Goal: Information Seeking & Learning: Learn about a topic

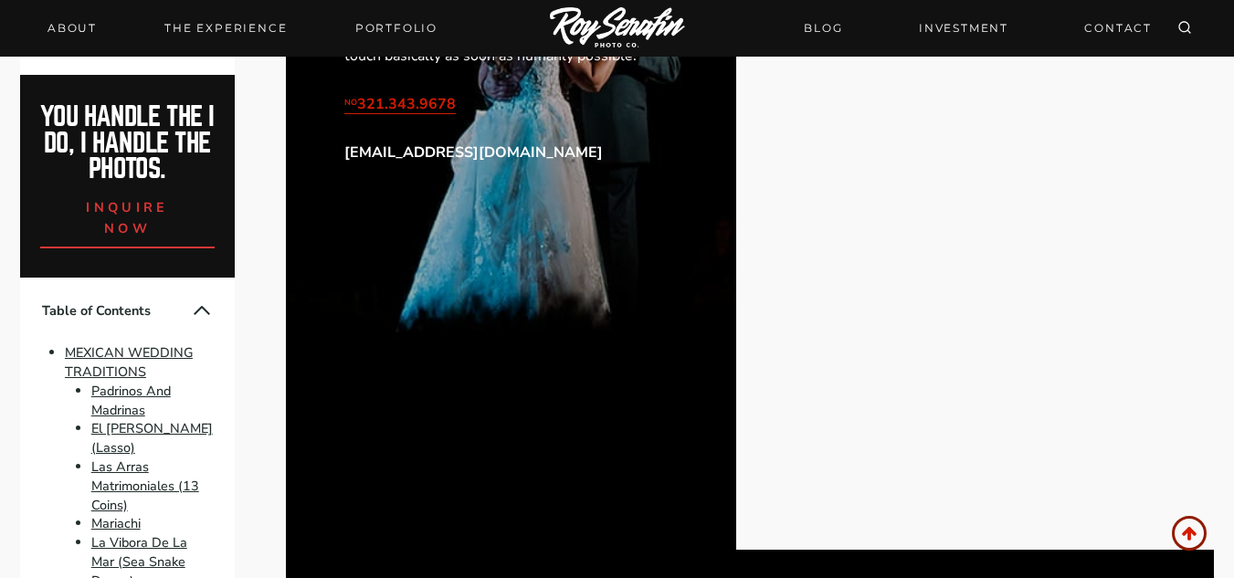
scroll to position [10262, 0]
click at [192, 321] on button "Collapse Table of Contents" at bounding box center [202, 311] width 22 height 22
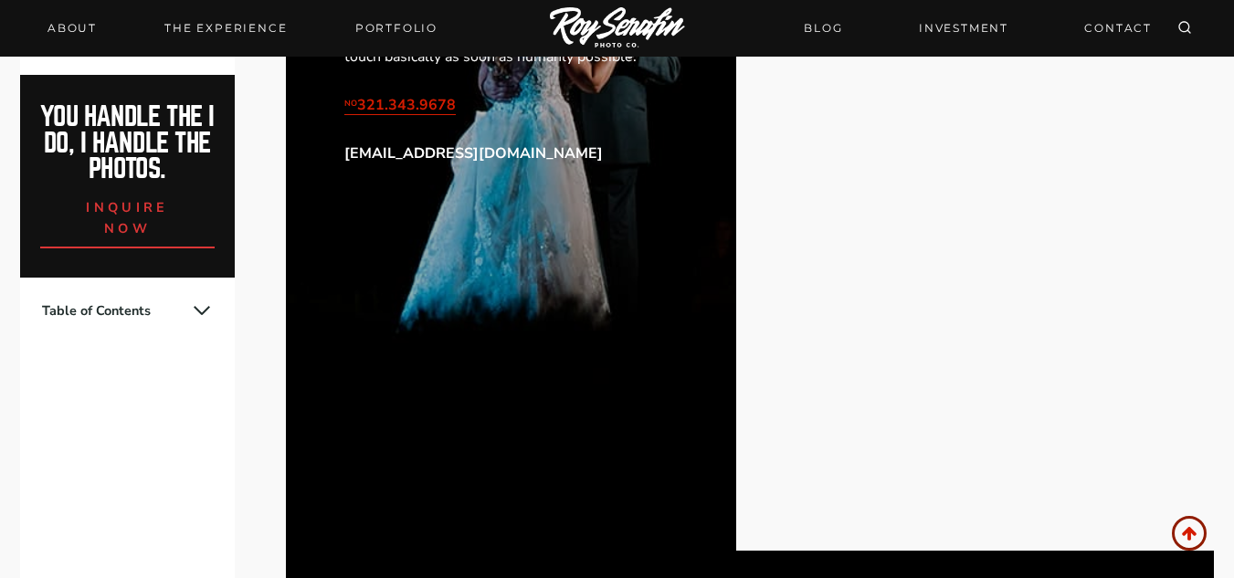
click at [200, 302] on button "Expand Table of Contents" at bounding box center [202, 311] width 22 height 22
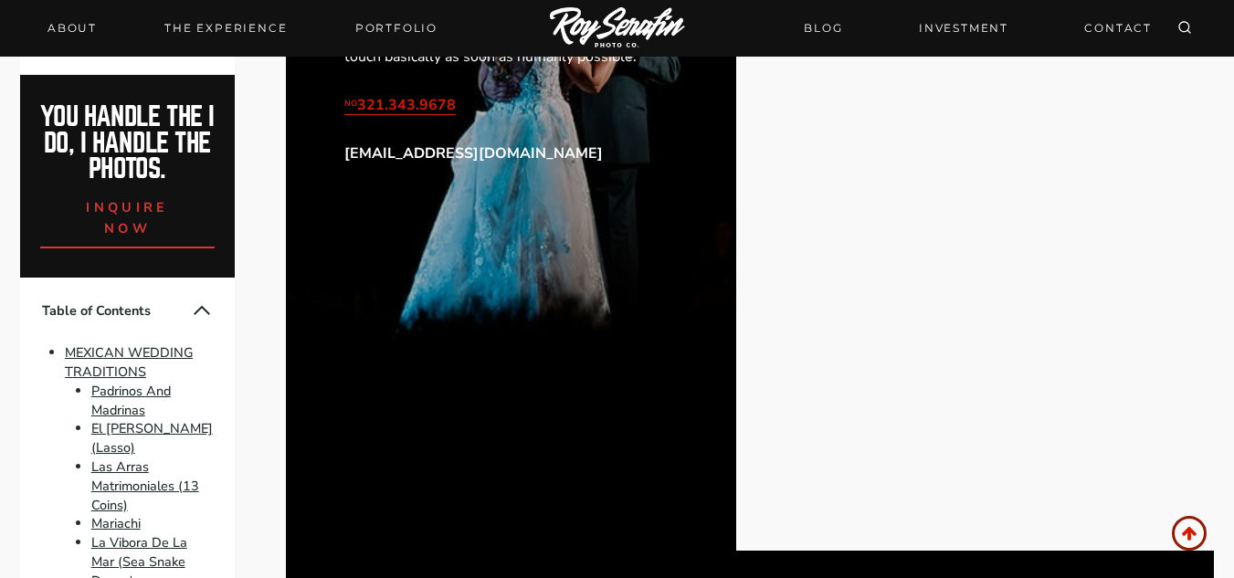
click at [191, 321] on button "Collapse Table of Contents" at bounding box center [202, 311] width 22 height 22
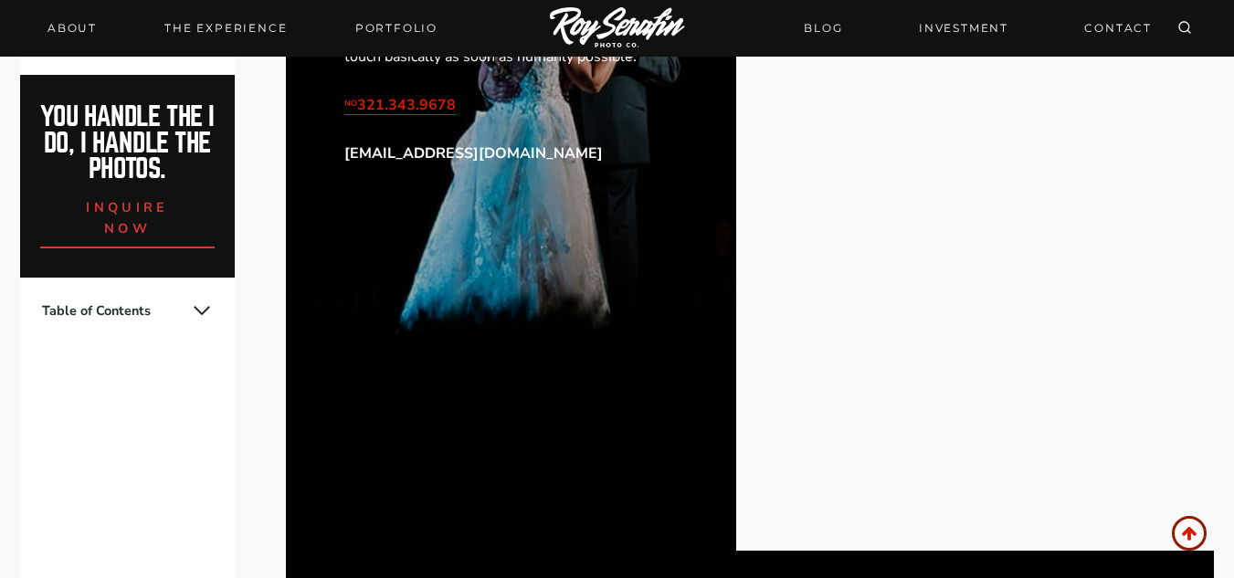
drag, startPoint x: 183, startPoint y: 343, endPoint x: 197, endPoint y: 312, distance: 33.5
click at [197, 312] on div "Table of Contents MEXICAN WEDDING TRADITIONS Padrinos And Madrinas El [PERSON_N…" at bounding box center [127, 311] width 215 height 66
click at [204, 312] on button "Expand Table of Contents" at bounding box center [202, 311] width 22 height 22
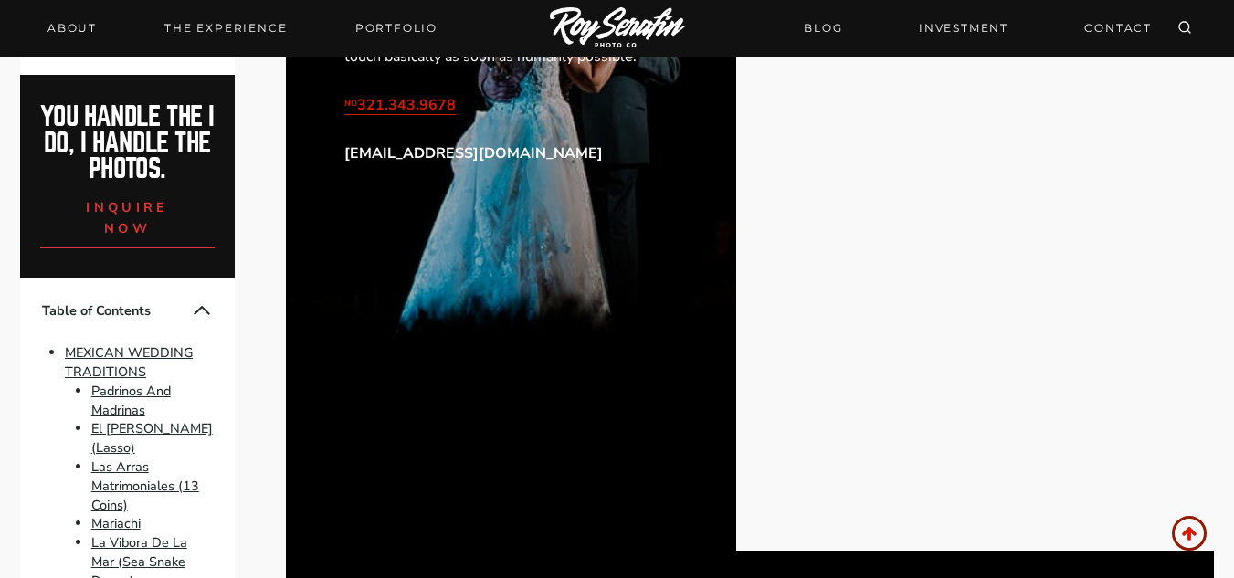
click at [191, 321] on button "Collapse Table of Contents" at bounding box center [202, 311] width 22 height 22
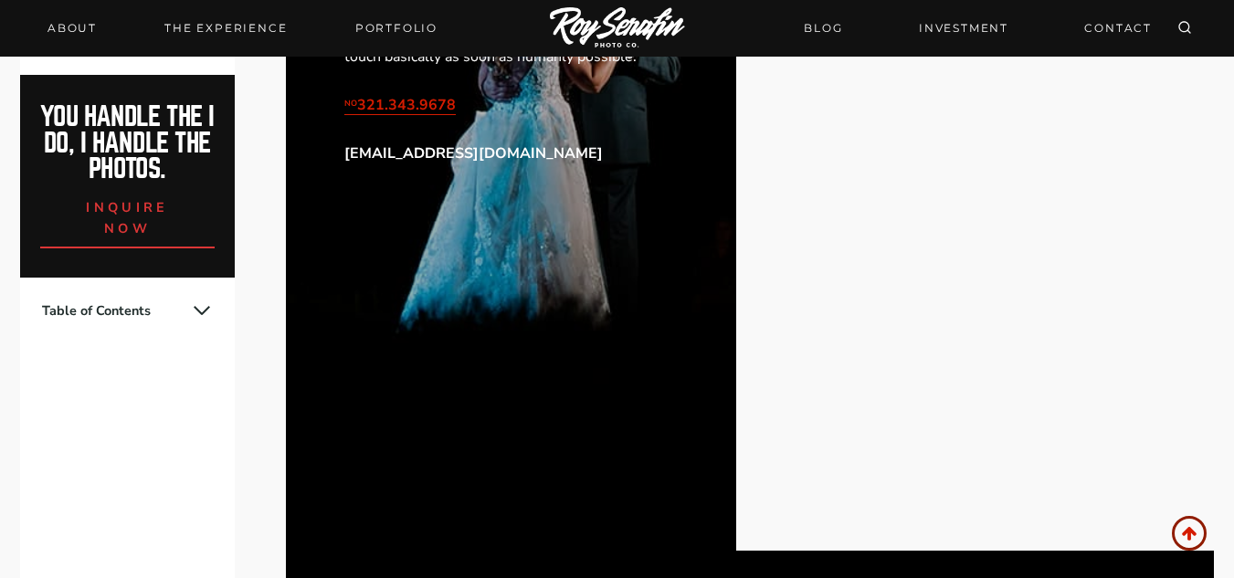
click at [196, 311] on button "Expand Table of Contents" at bounding box center [202, 311] width 22 height 22
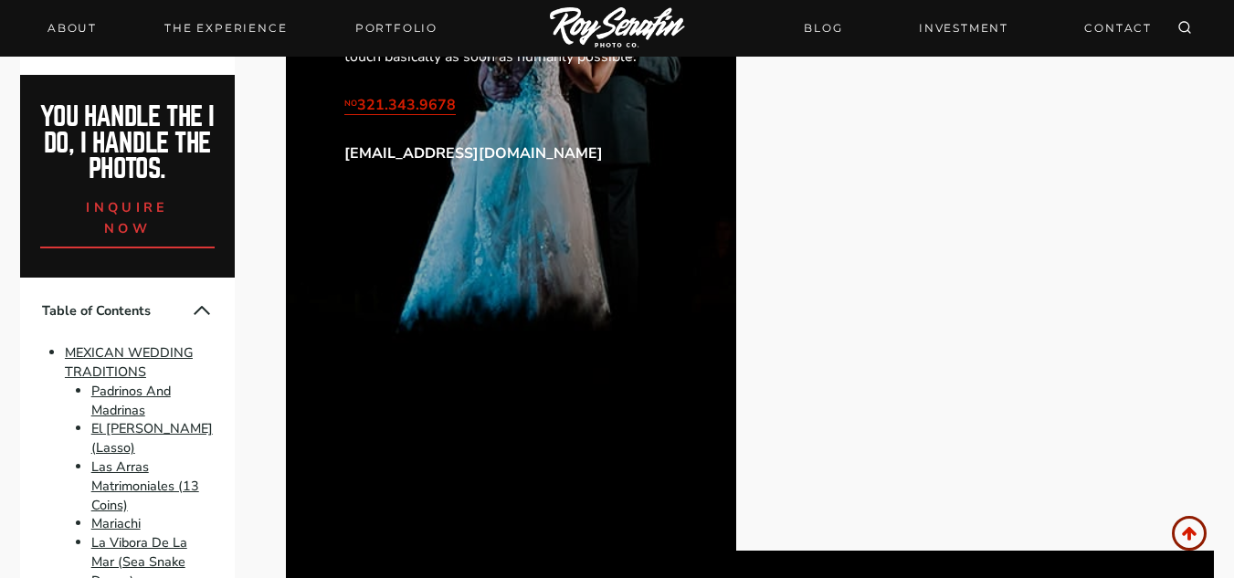
click at [191, 321] on button "Collapse Table of Contents" at bounding box center [202, 311] width 22 height 22
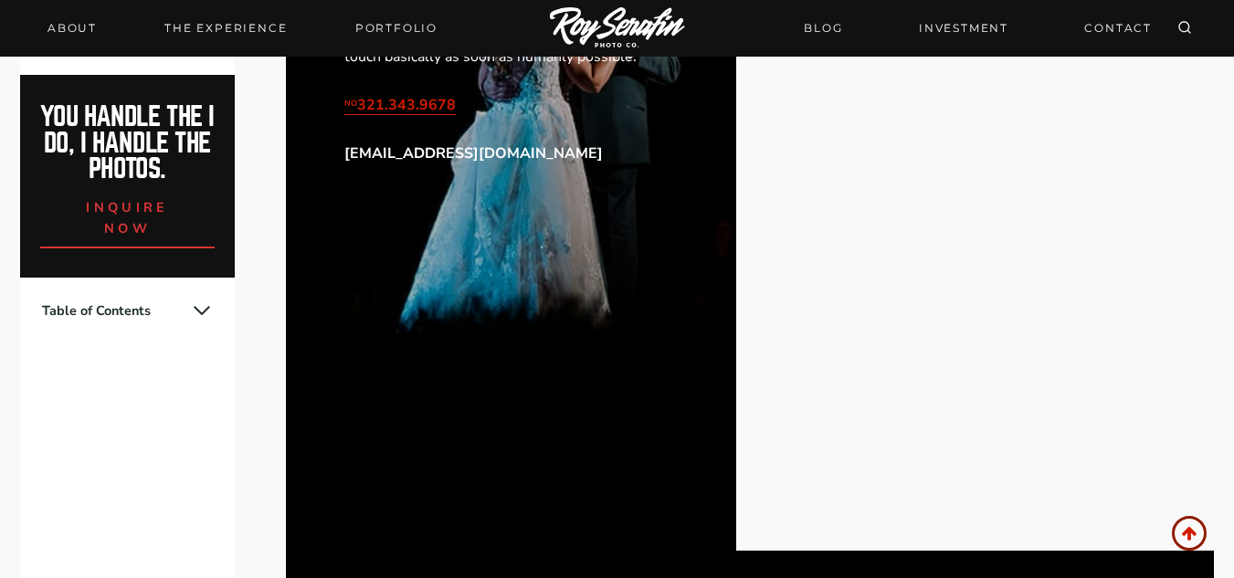
click at [206, 300] on button "Expand Table of Contents" at bounding box center [202, 311] width 22 height 22
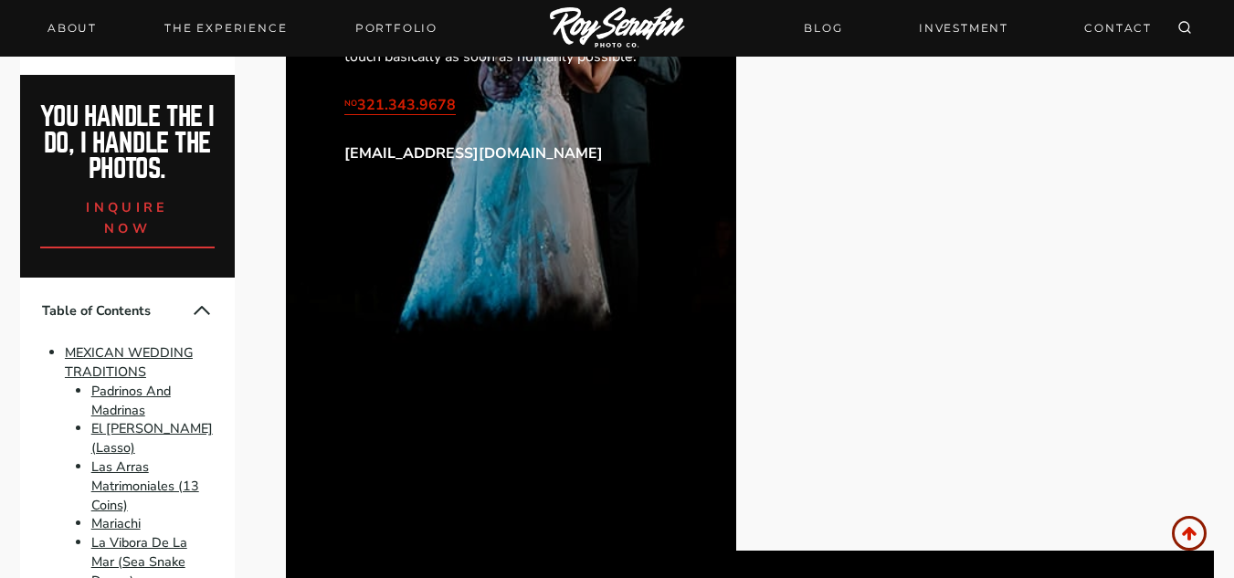
click at [196, 321] on button "Collapse Table of Contents" at bounding box center [202, 311] width 22 height 22
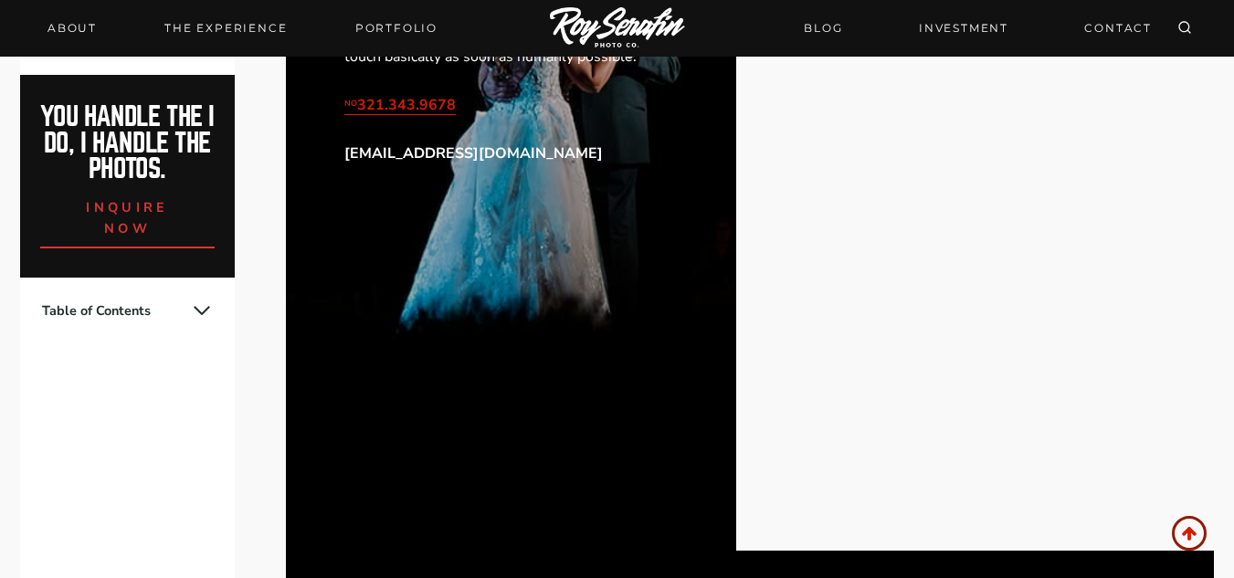
click at [195, 311] on button "Expand Table of Contents" at bounding box center [202, 311] width 22 height 22
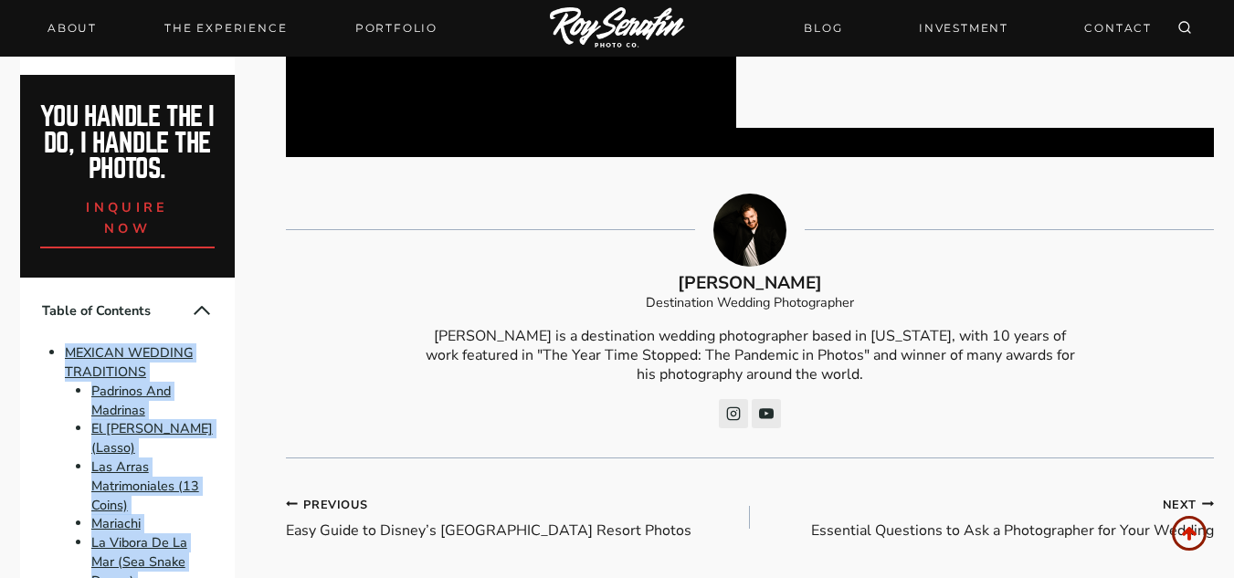
scroll to position [10683, 0]
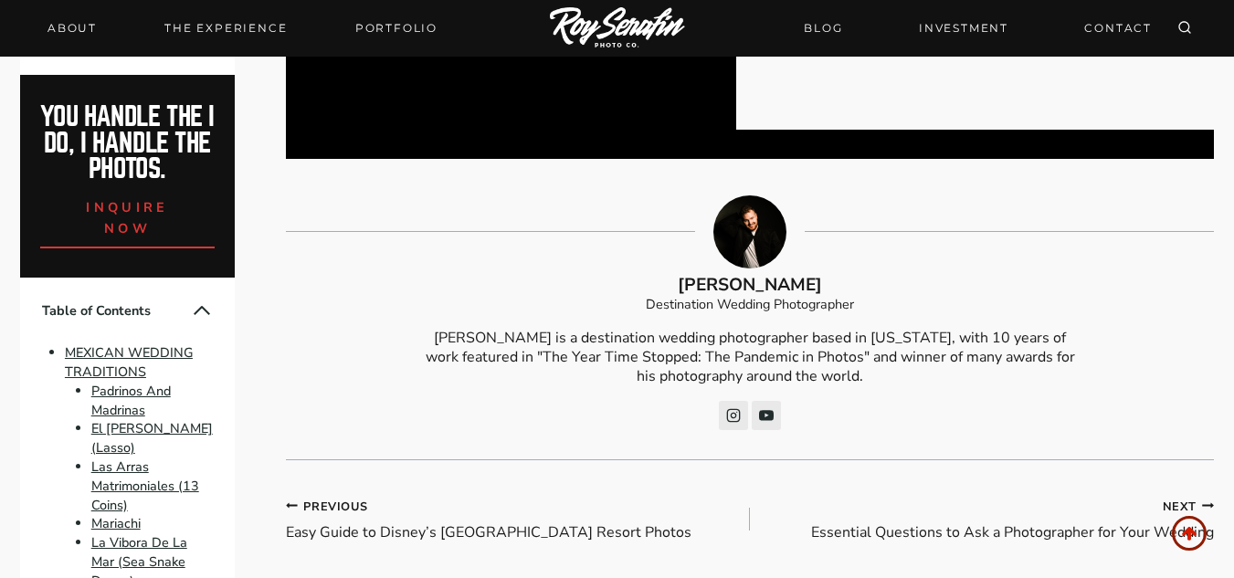
click at [455, 329] on p "[PERSON_NAME] is a destination wedding photographer based in [US_STATE], with 1…" at bounding box center [750, 357] width 649 height 57
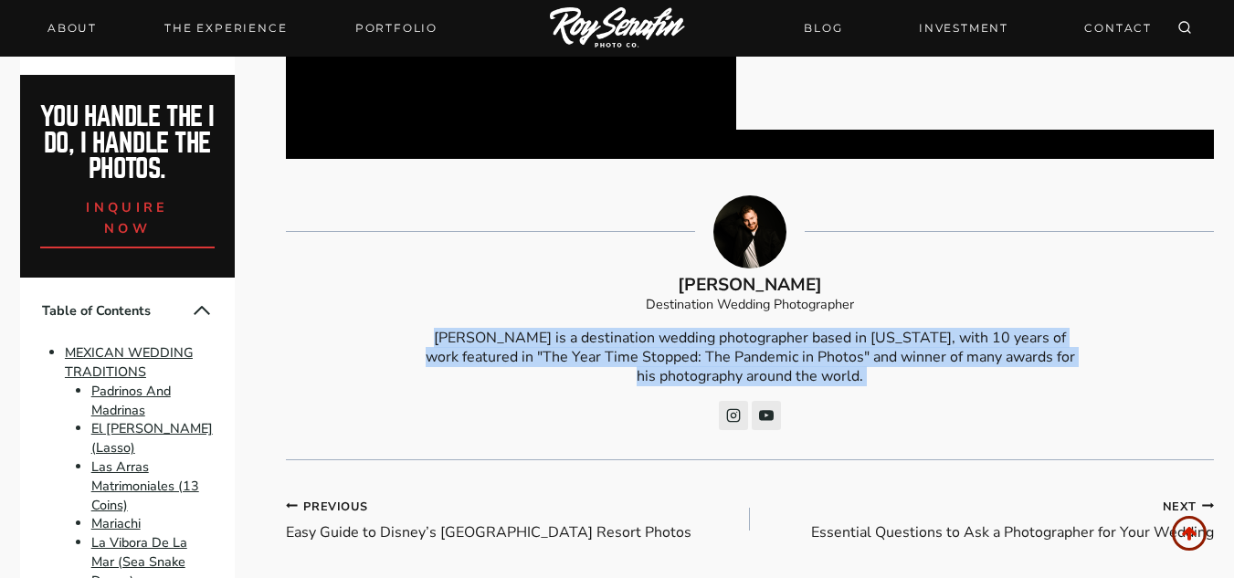
click at [455, 329] on p "[PERSON_NAME] is a destination wedding photographer based in [US_STATE], with 1…" at bounding box center [750, 357] width 649 height 57
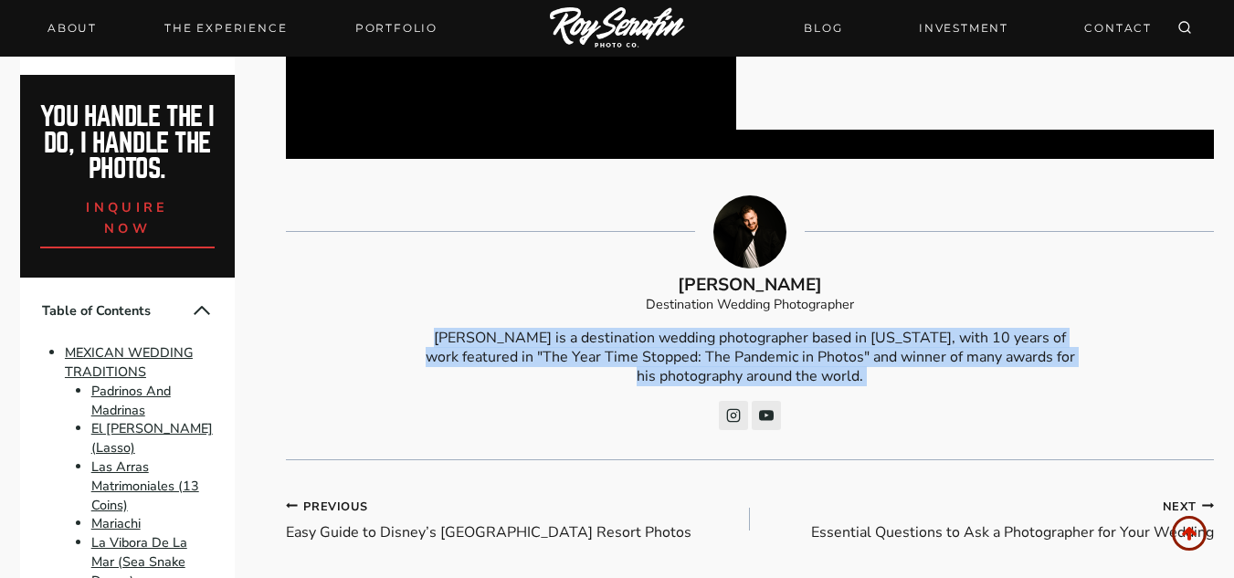
click at [455, 329] on p "[PERSON_NAME] is a destination wedding photographer based in [US_STATE], with 1…" at bounding box center [750, 357] width 649 height 57
click at [465, 329] on p "[PERSON_NAME] is a destination wedding photographer based in [US_STATE], with 1…" at bounding box center [750, 357] width 649 height 57
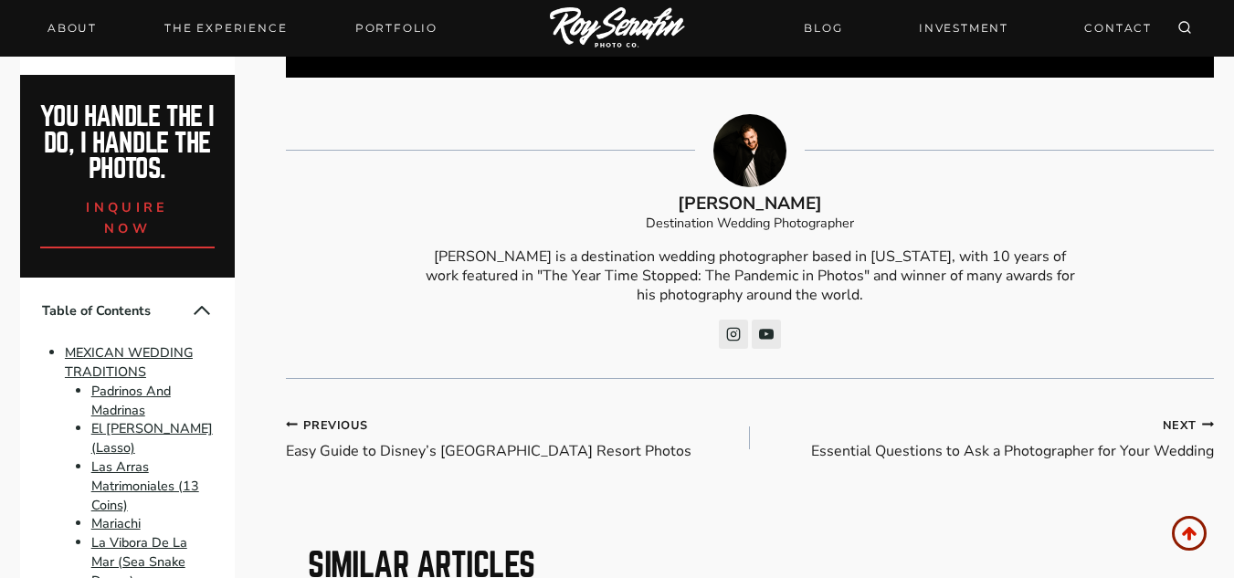
scroll to position [10747, 0]
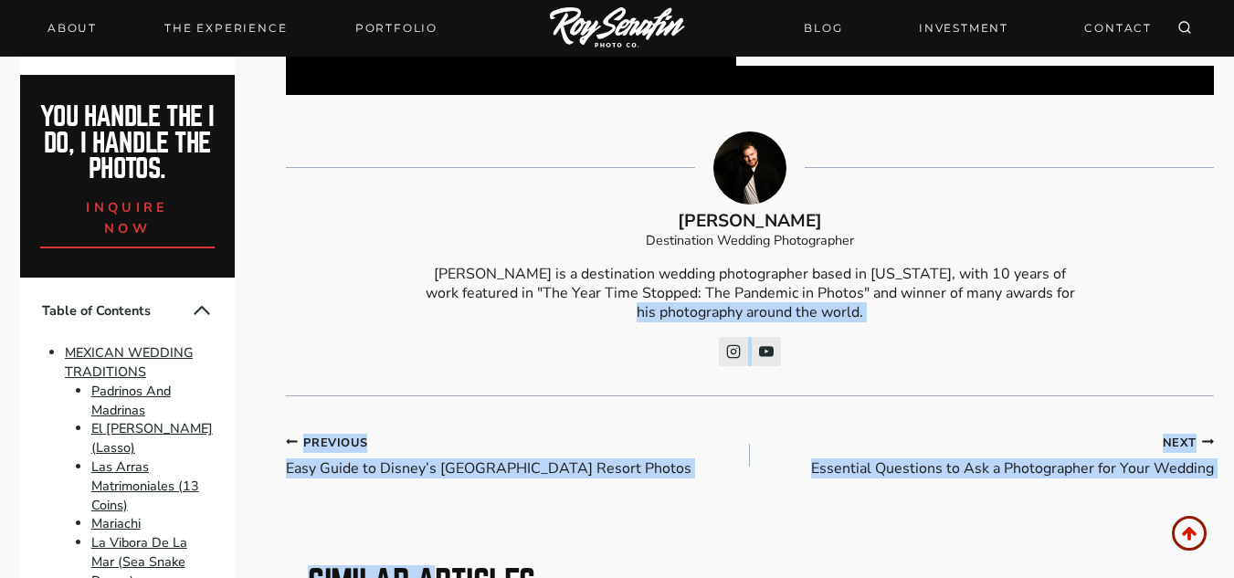
drag, startPoint x: 434, startPoint y: 453, endPoint x: 268, endPoint y: 284, distance: 237.0
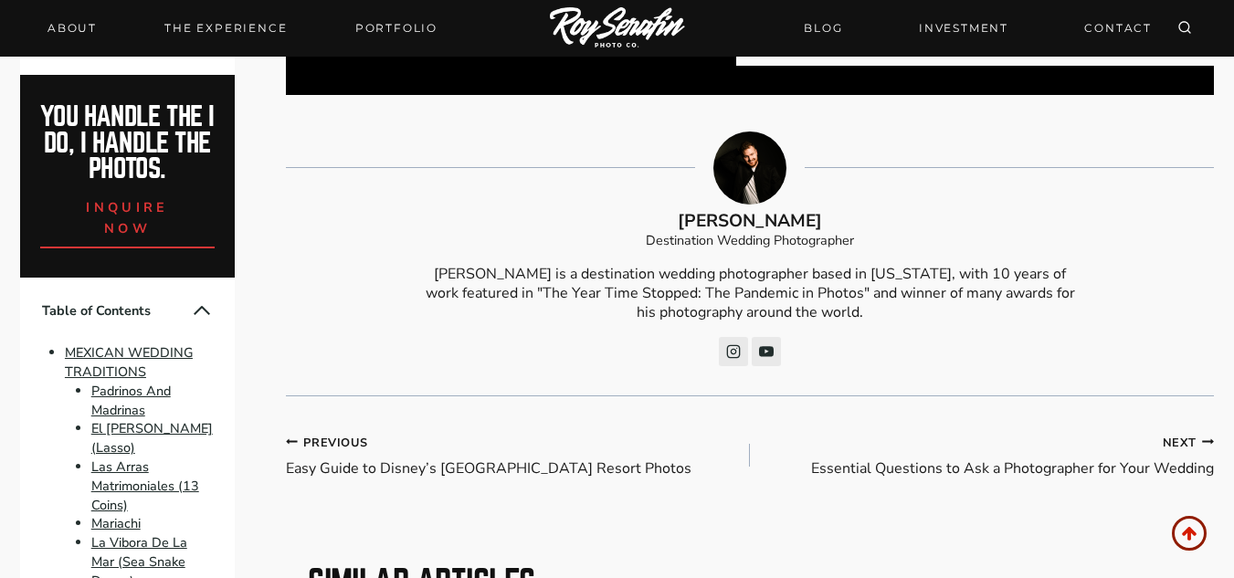
click at [644, 231] on p "Destination Wedding Photographer" at bounding box center [750, 240] width 928 height 19
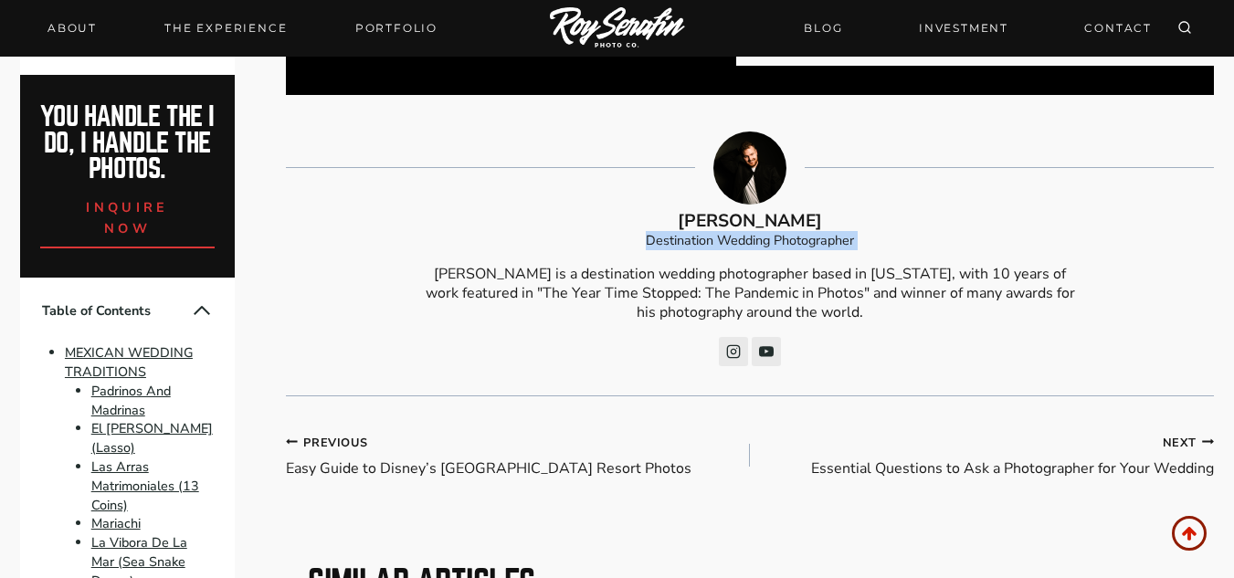
click at [644, 231] on p "Destination Wedding Photographer" at bounding box center [750, 240] width 928 height 19
click at [611, 294] on div "[PERSON_NAME] Wedding Photographer [PERSON_NAME] is a destination wedding photo…" at bounding box center [750, 249] width 928 height 235
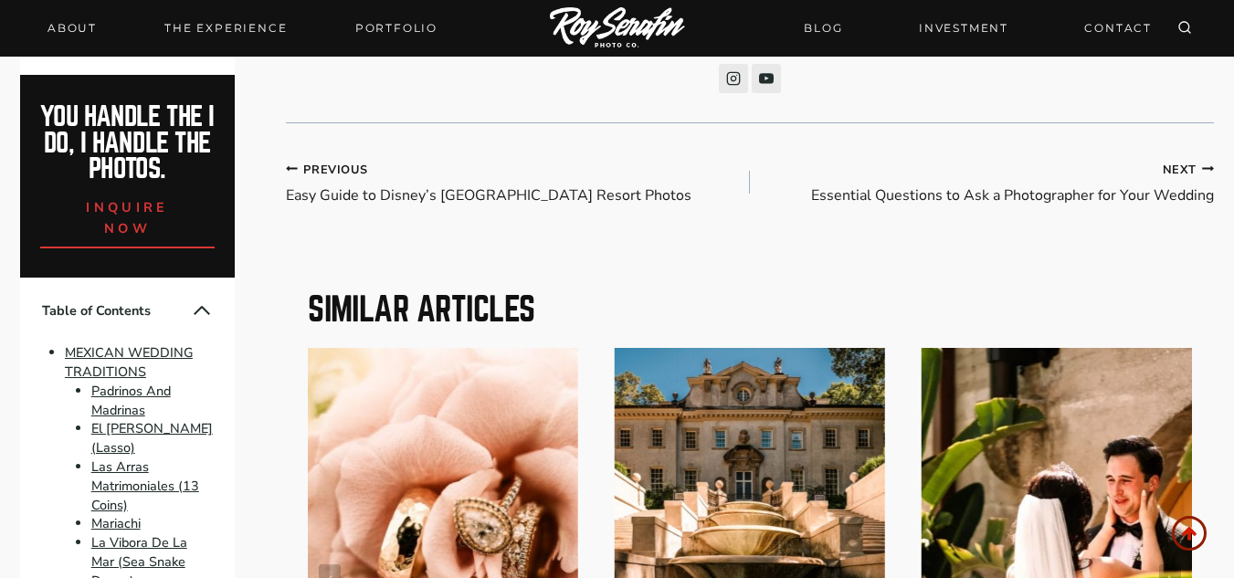
scroll to position [10987, 0]
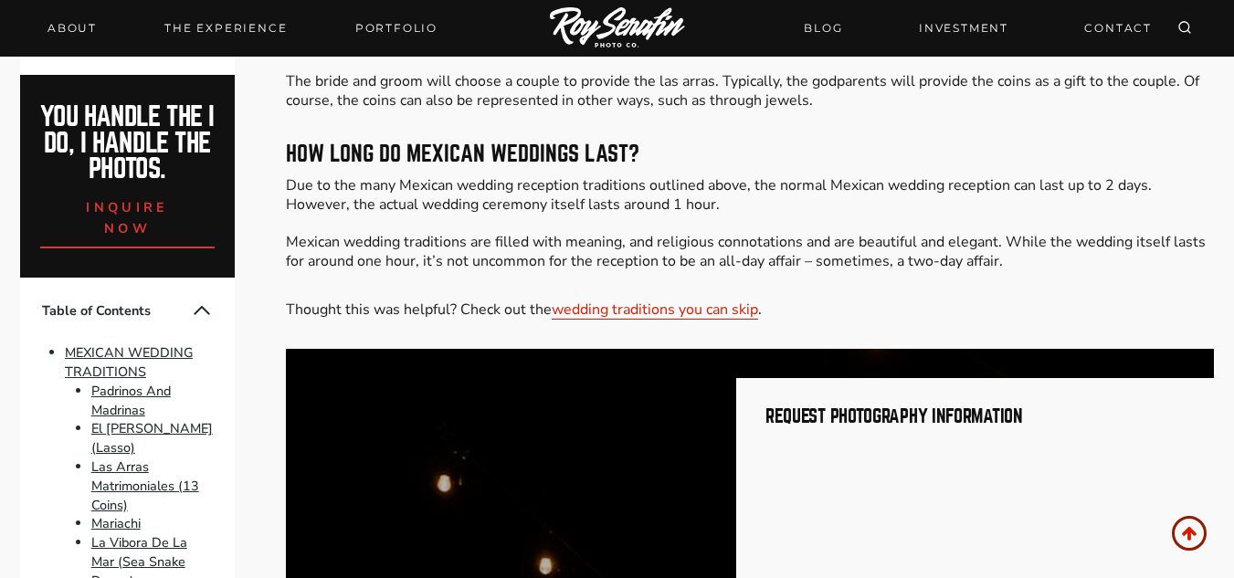
scroll to position [9278, 0]
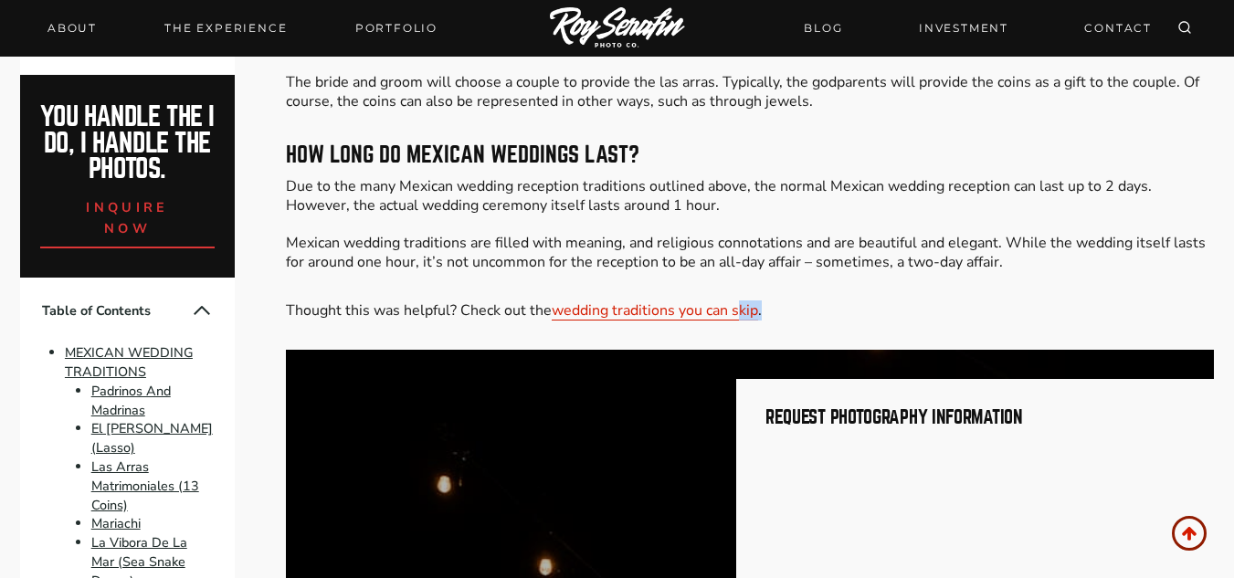
drag, startPoint x: 782, startPoint y: 273, endPoint x: 627, endPoint y: 232, distance: 160.6
click at [491, 219] on p "Due to the many Mexican wedding reception traditions outlined above, the normal…" at bounding box center [750, 224] width 928 height 95
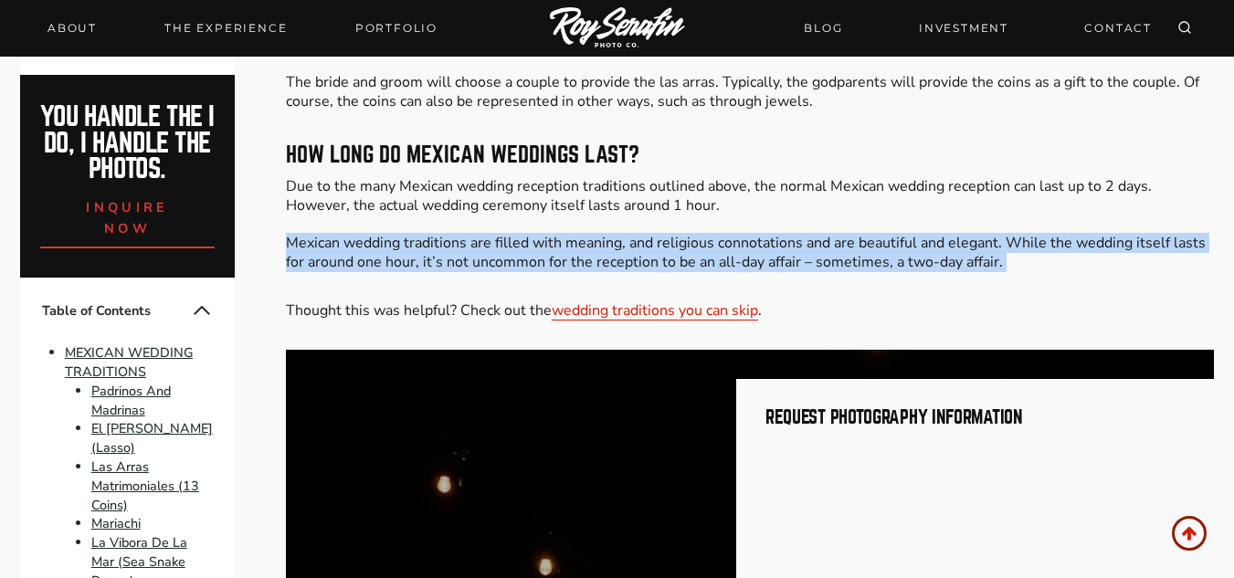
click at [491, 219] on p "Due to the many Mexican wedding reception traditions outlined above, the normal…" at bounding box center [750, 224] width 928 height 95
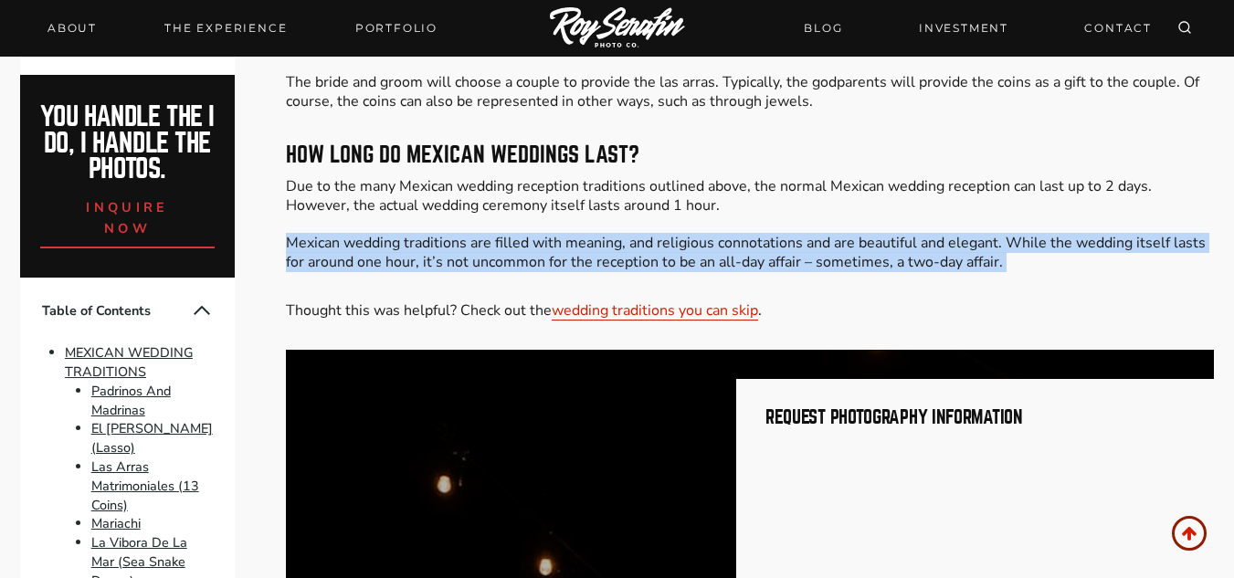
click at [491, 219] on p "Due to the many Mexican wedding reception traditions outlined above, the normal…" at bounding box center [750, 224] width 928 height 95
click at [496, 208] on p "Due to the many Mexican wedding reception traditions outlined above, the normal…" at bounding box center [750, 224] width 928 height 95
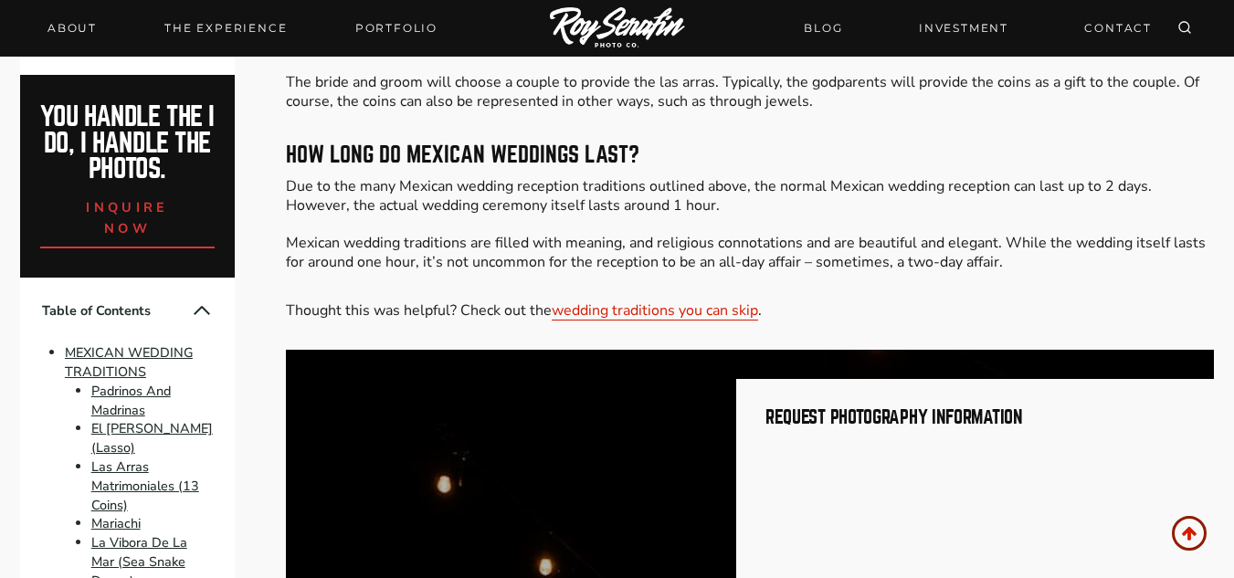
click at [496, 208] on p "Due to the many Mexican wedding reception traditions outlined above, the normal…" at bounding box center [750, 224] width 928 height 95
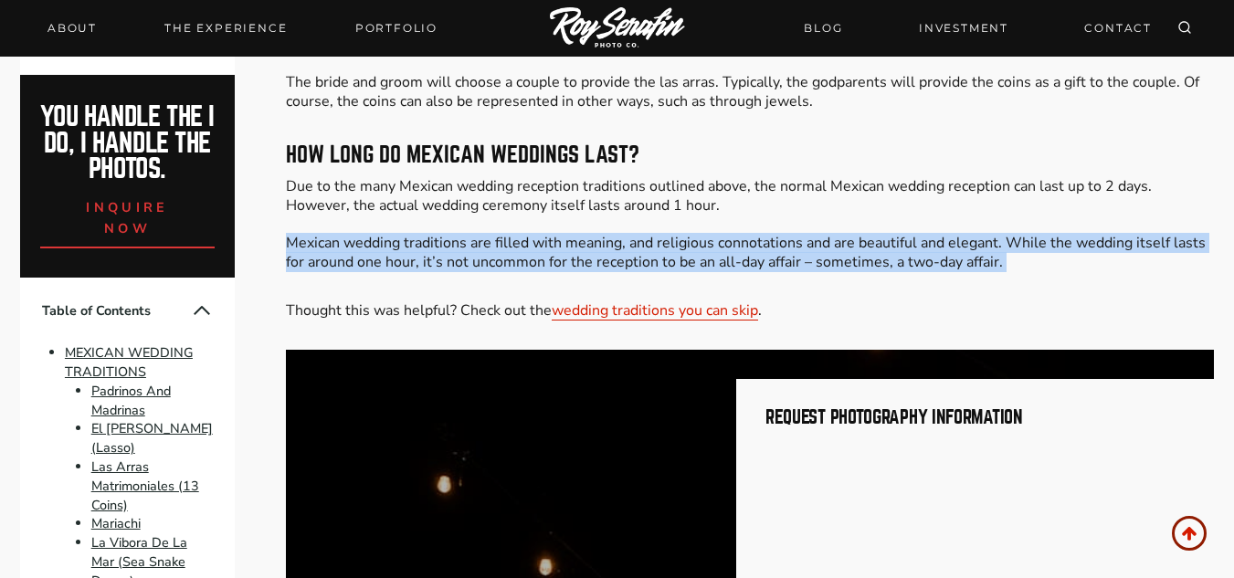
click at [496, 208] on p "Due to the many Mexican wedding reception traditions outlined above, the normal…" at bounding box center [750, 224] width 928 height 95
click at [440, 221] on p "Due to the many Mexican wedding reception traditions outlined above, the normal…" at bounding box center [750, 224] width 928 height 95
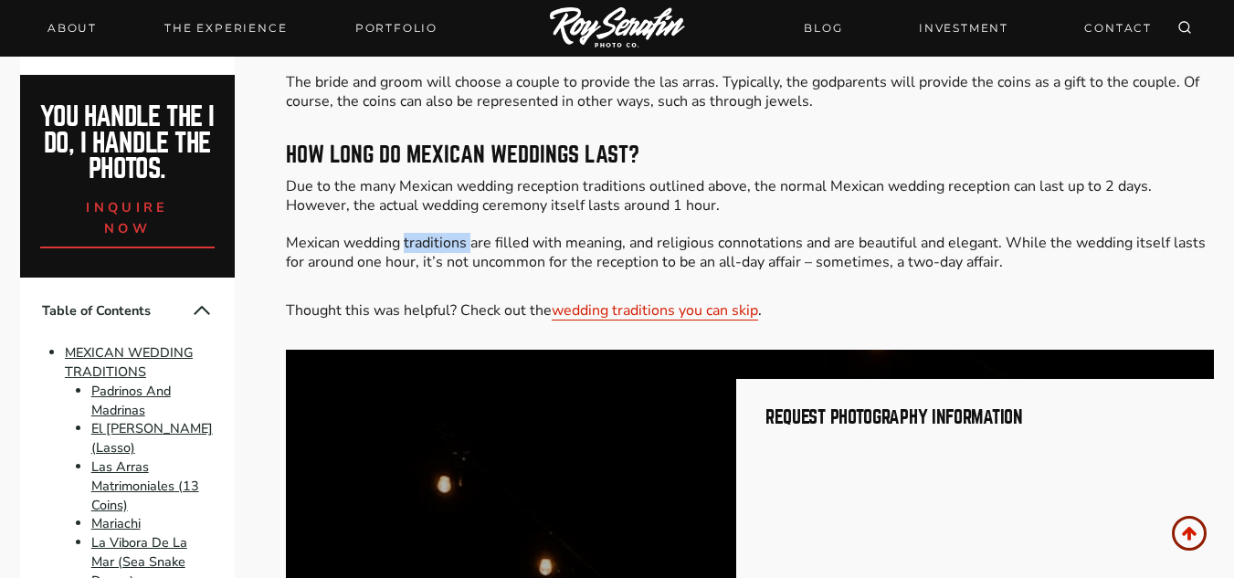
click at [440, 221] on p "Due to the many Mexican wedding reception traditions outlined above, the normal…" at bounding box center [750, 224] width 928 height 95
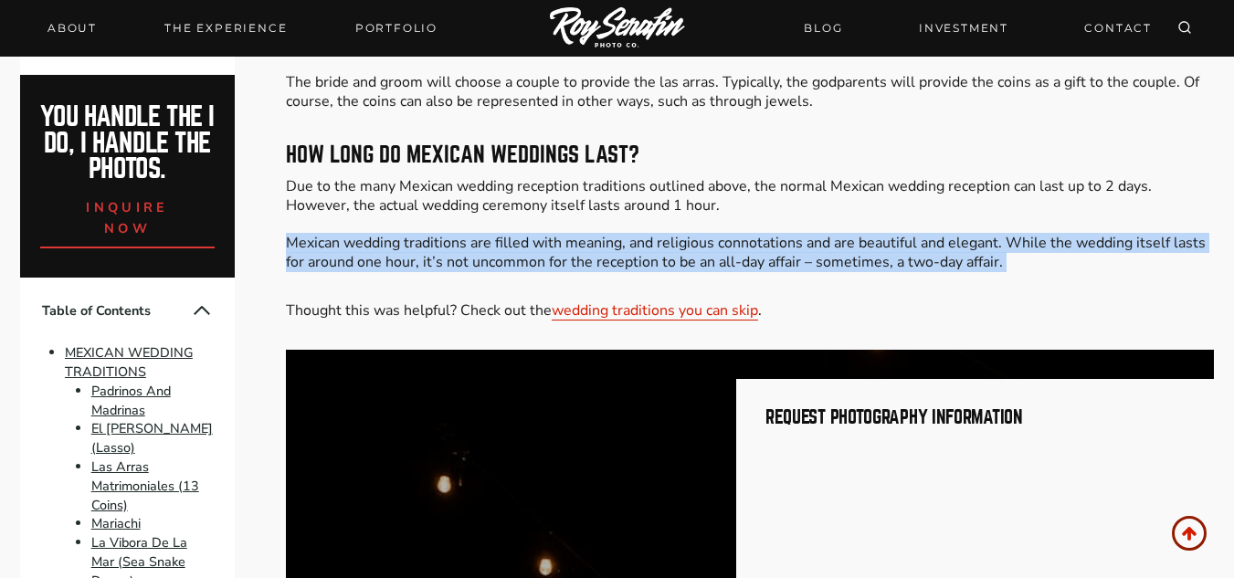
click at [440, 221] on p "Due to the many Mexican wedding reception traditions outlined above, the normal…" at bounding box center [750, 224] width 928 height 95
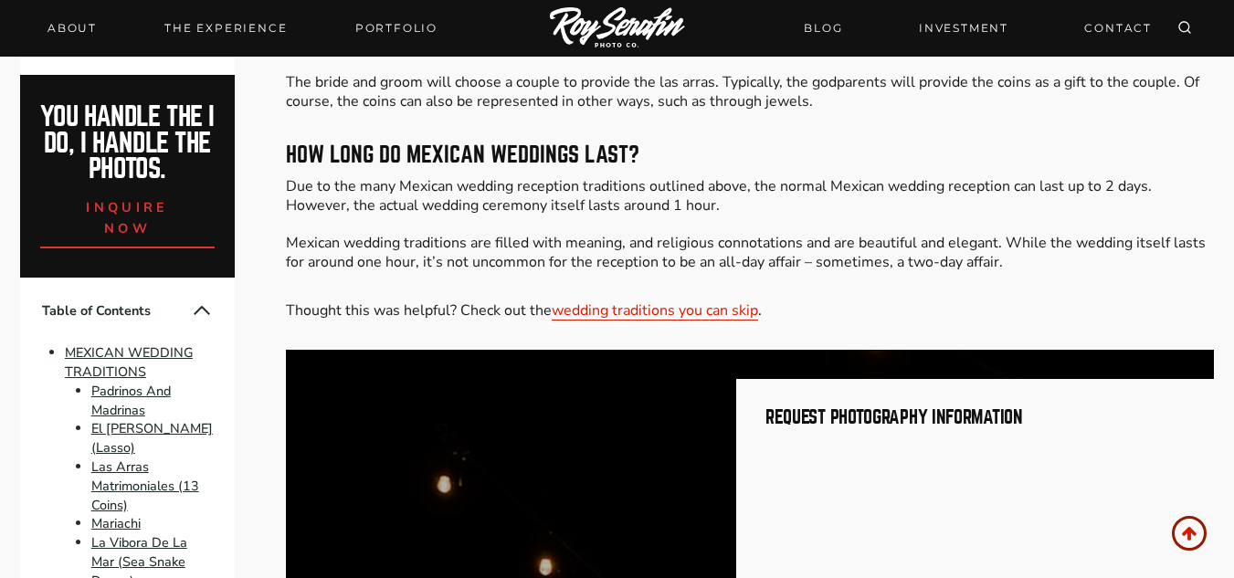
click at [620, 192] on p "Due to the many Mexican wedding reception traditions outlined above, the normal…" at bounding box center [750, 224] width 928 height 95
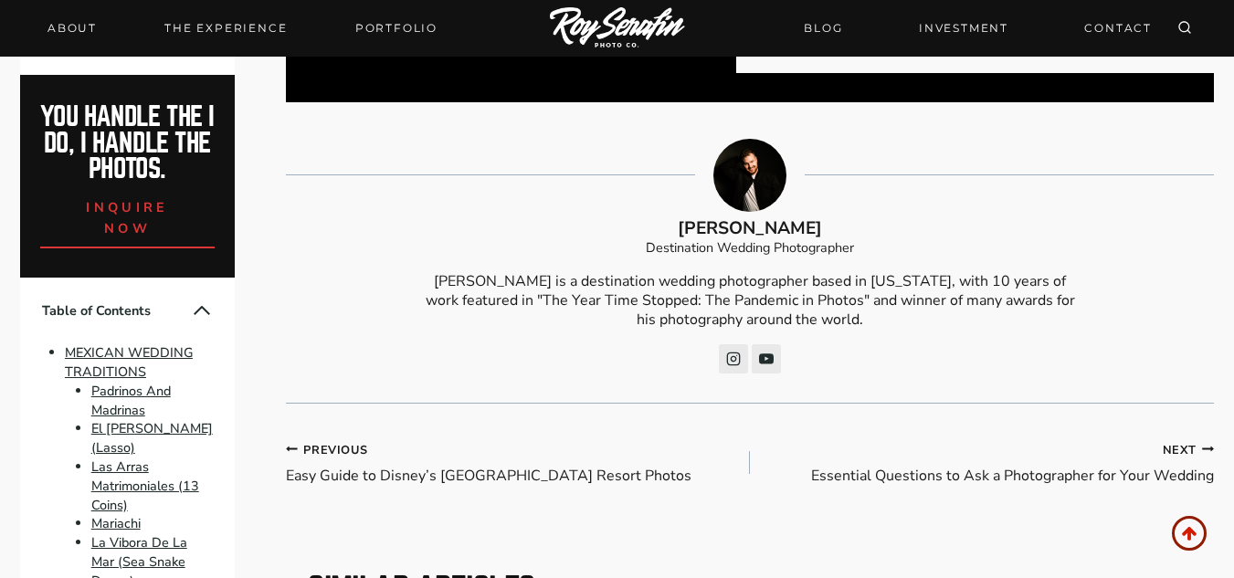
scroll to position [11101, 0]
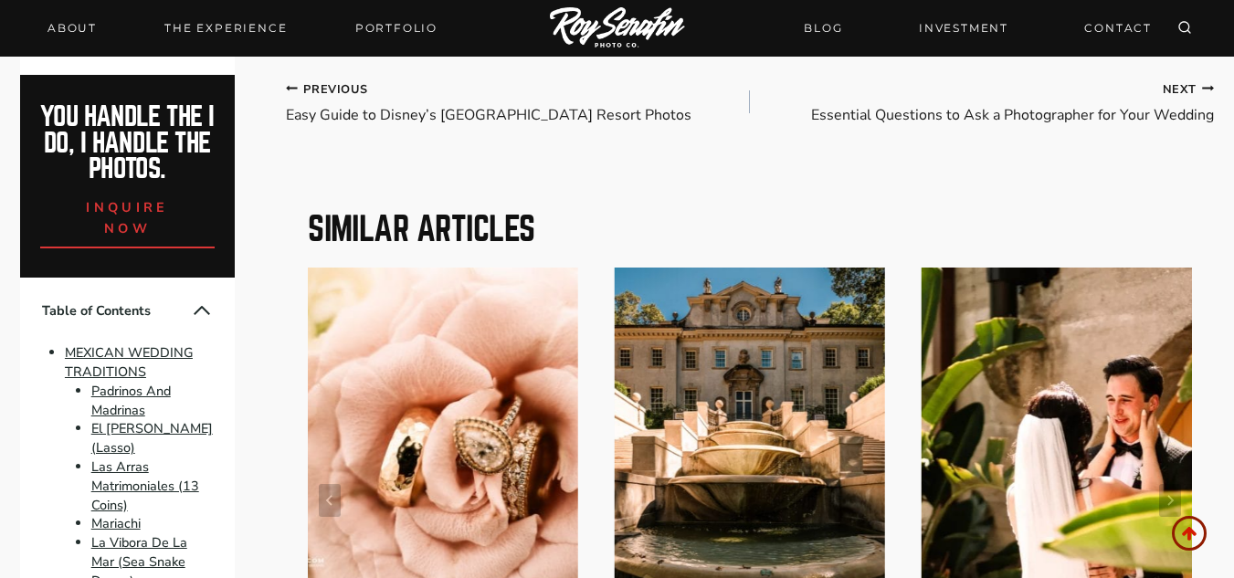
click at [320, 213] on h2 "Similar Articles" at bounding box center [750, 229] width 884 height 33
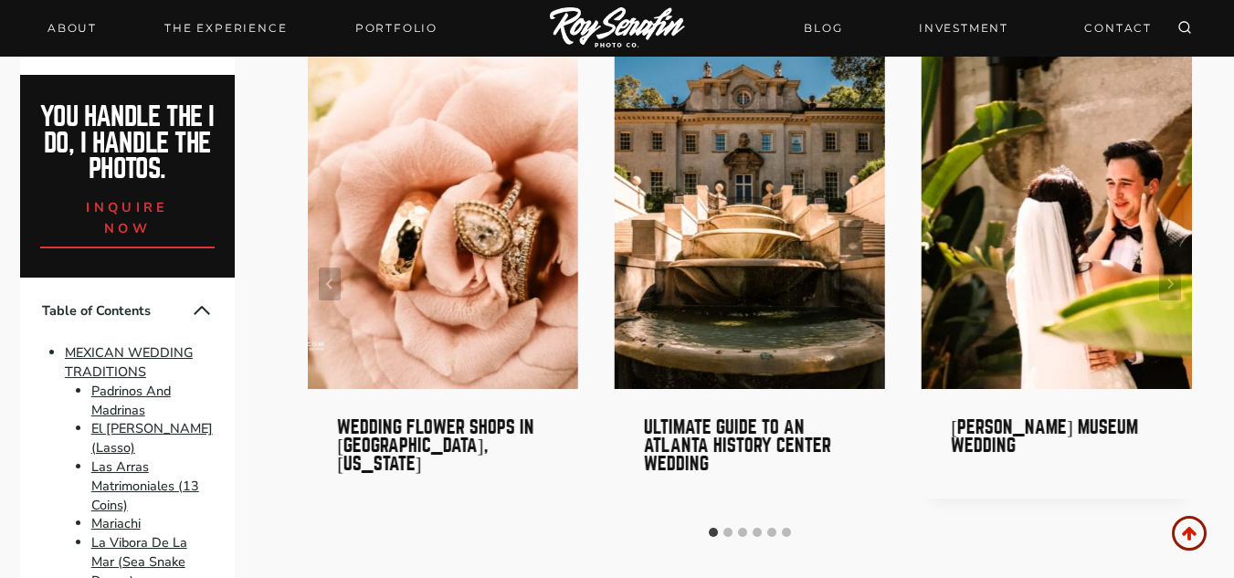
scroll to position [11318, 0]
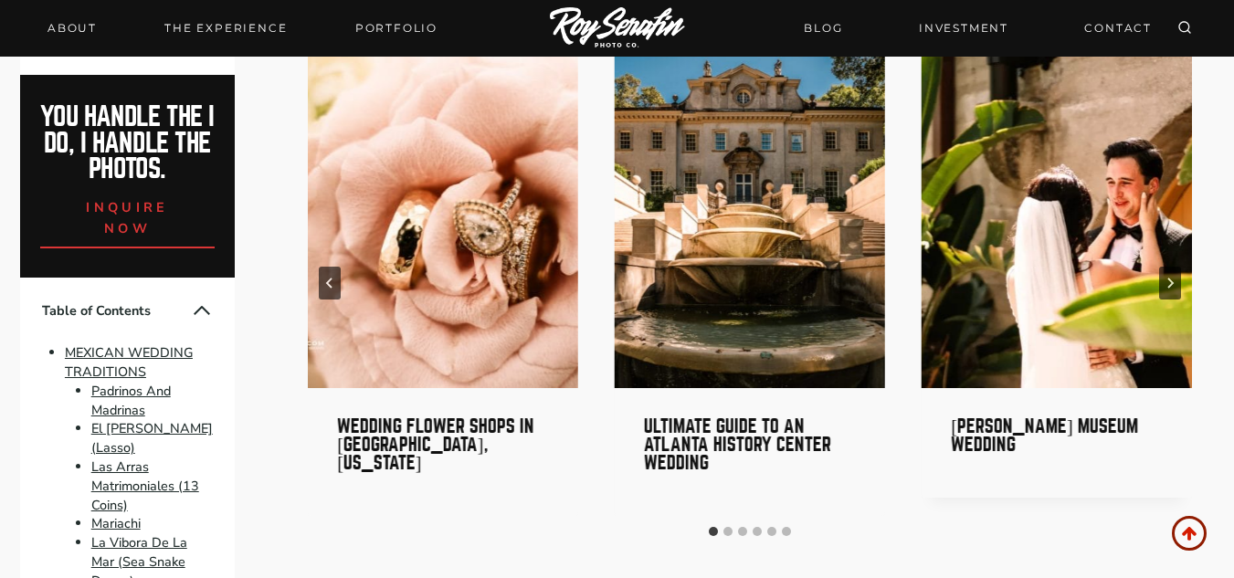
click at [649, 142] on img "2 of 6" at bounding box center [750, 219] width 270 height 338
